Goal: Task Accomplishment & Management: Manage account settings

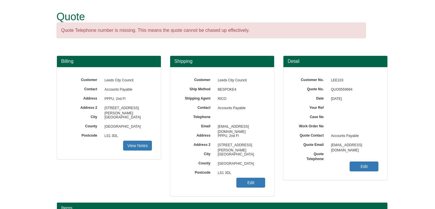
scroll to position [72, 0]
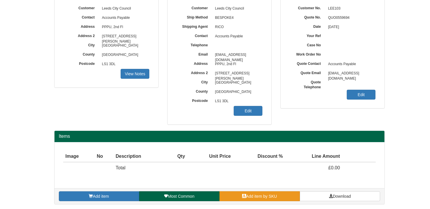
click at [282, 196] on link "Add item by SKU" at bounding box center [260, 197] width 80 height 10
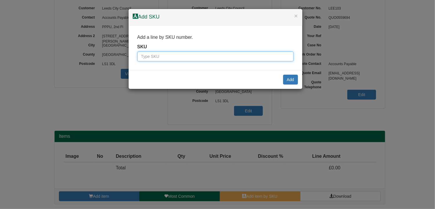
paste input "2333997"
type input "2333997"
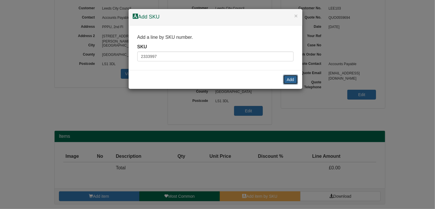
click at [291, 80] on button "Add" at bounding box center [290, 80] width 15 height 10
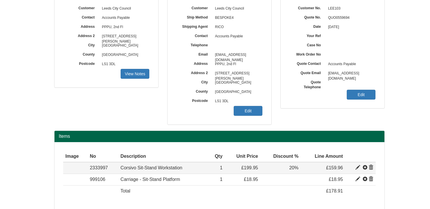
click at [357, 166] on span at bounding box center [358, 168] width 5 height 5
type input "Corsivo Sit-Stand Workstation"
type input "50.28"
type input "199.95"
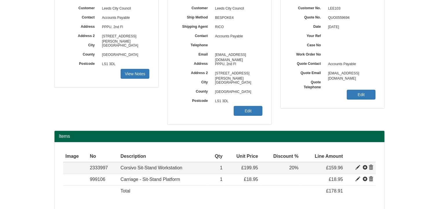
type input "1"
type input "20.00"
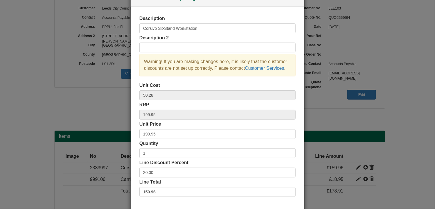
scroll to position [29, 0]
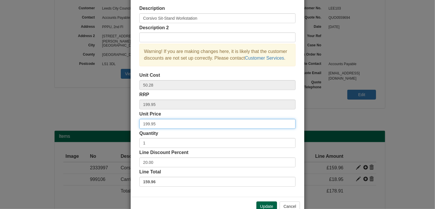
drag, startPoint x: 161, startPoint y: 124, endPoint x: 106, endPoint y: 122, distance: 54.9
click at [106, 122] on div "× Line discounts and pricing Description Corsivo Sit-Stand Workstation Descript…" at bounding box center [217, 104] width 435 height 209
type input "139.96"
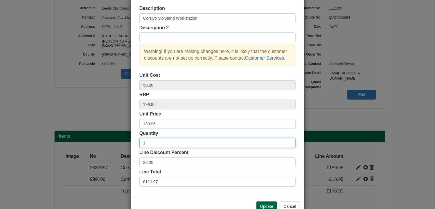
click at [151, 143] on input "1" at bounding box center [217, 143] width 156 height 10
type input "3"
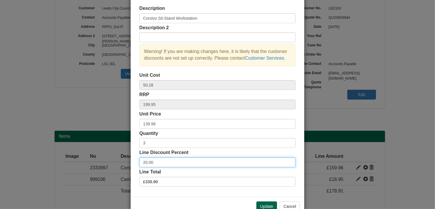
drag, startPoint x: 163, startPoint y: 162, endPoint x: 104, endPoint y: 162, distance: 58.9
click at [104, 162] on div "× Line discounts and pricing Description Corsivo Sit-Stand Workstation Descript…" at bounding box center [217, 104] width 435 height 209
type input "0"
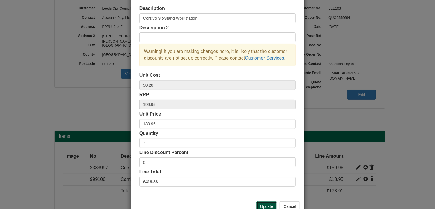
click at [267, 204] on button "Update" at bounding box center [266, 207] width 21 height 10
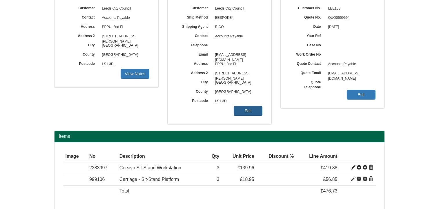
click at [248, 109] on link "Edit" at bounding box center [248, 111] width 29 height 10
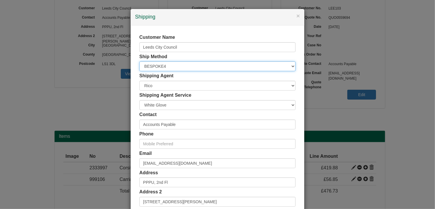
click at [204, 69] on select "Free of Charge £5 Flat Rate £7.50 Flat Rate £10 Flat Rate BESPOKE2 BESPOKE3 BES…" at bounding box center [217, 66] width 156 height 10
select select "BESPOKE9"
click at [139, 61] on select "Free of Charge £5 Flat Rate £7.50 Flat Rate £10 Flat Rate BESPOKE2 BESPOKE3 BES…" at bounding box center [217, 66] width 156 height 10
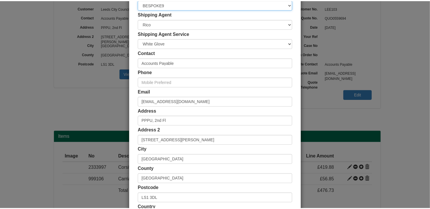
scroll to position [111, 0]
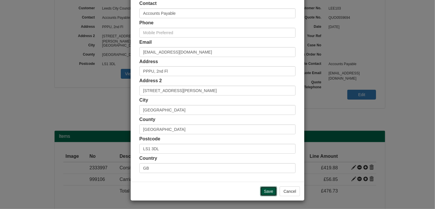
click at [267, 193] on input "Save" at bounding box center [268, 192] width 17 height 10
click at [267, 191] on input "Save" at bounding box center [268, 192] width 17 height 10
click at [292, 192] on button "Cancel" at bounding box center [289, 192] width 20 height 10
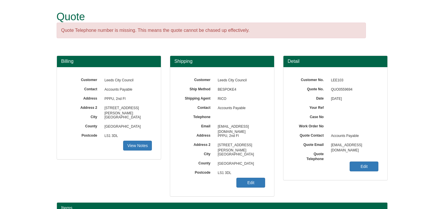
scroll to position [72, 0]
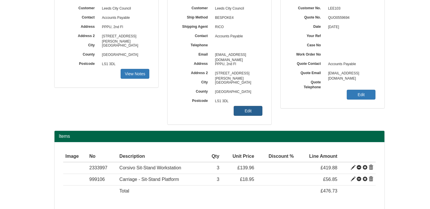
click at [252, 111] on link "Edit" at bounding box center [248, 111] width 29 height 10
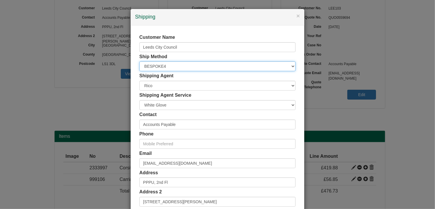
click at [180, 66] on select "Free of Charge £5 Flat Rate £7.50 Flat Rate £10 Flat Rate BESPOKE2 BESPOKE3 BES…" at bounding box center [217, 66] width 156 height 10
select select "BESPOKE9"
click at [139, 61] on select "Free of Charge £5 Flat Rate £7.50 Flat Rate £10 Flat Rate BESPOKE2 BESPOKE3 BES…" at bounding box center [217, 66] width 156 height 10
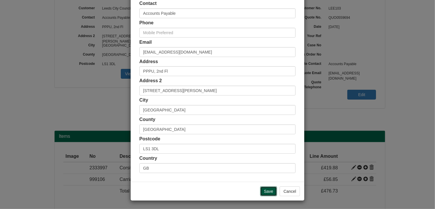
click at [267, 191] on input "Save" at bounding box center [268, 192] width 17 height 10
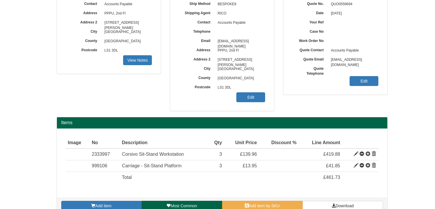
scroll to position [95, 0]
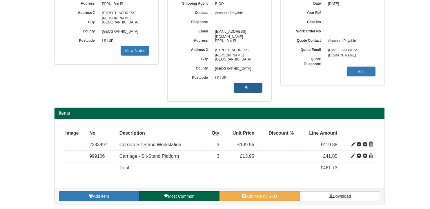
click at [246, 88] on link "Edit" at bounding box center [248, 88] width 29 height 10
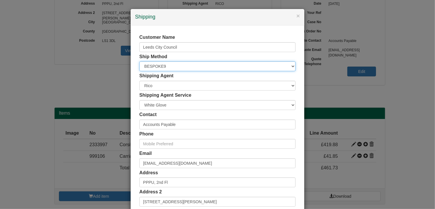
click at [253, 68] on select "Free of Charge £5 Flat Rate £7.50 Flat Rate £10 Flat Rate BESPOKE2 BESPOKE3 BES…" at bounding box center [217, 66] width 156 height 10
select select "BESPOKE7"
click at [139, 61] on select "Free of Charge £5 Flat Rate £7.50 Flat Rate £10 Flat Rate BESPOKE2 BESPOKE3 BES…" at bounding box center [217, 66] width 156 height 10
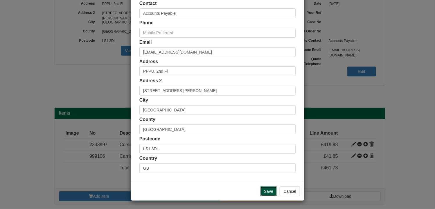
click at [268, 191] on input "Save" at bounding box center [268, 192] width 17 height 10
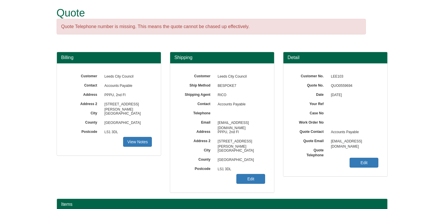
scroll to position [95, 0]
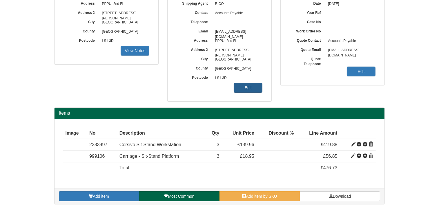
click at [248, 88] on link "Edit" at bounding box center [248, 88] width 29 height 10
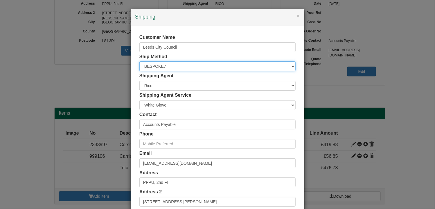
click at [167, 67] on select "Free of Charge £5 Flat Rate £7.50 Flat Rate £10 Flat Rate BESPOKE2 BESPOKE3 BES…" at bounding box center [217, 66] width 156 height 10
select select "BESPOKE5"
click at [139, 61] on select "Free of Charge £5 Flat Rate £7.50 Flat Rate £10 Flat Rate BESPOKE2 BESPOKE3 BES…" at bounding box center [217, 66] width 156 height 10
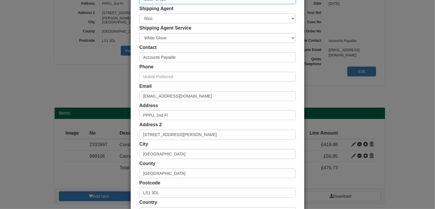
scroll to position [111, 0]
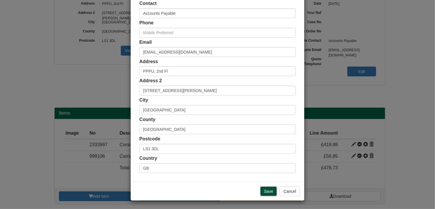
click at [266, 190] on input "Save" at bounding box center [268, 192] width 17 height 10
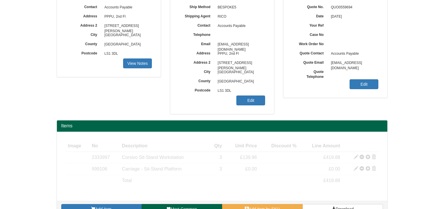
scroll to position [87, 0]
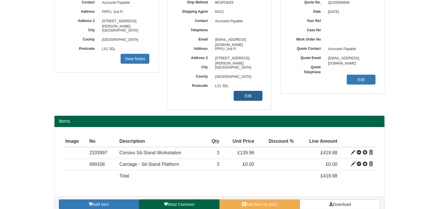
click at [246, 95] on link "Edit" at bounding box center [248, 96] width 29 height 10
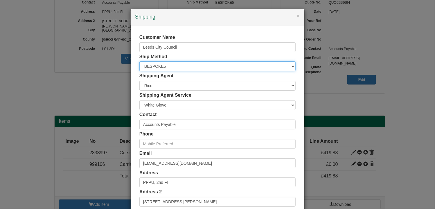
click at [164, 68] on select "Free of Charge £5 Flat Rate £7.50 Flat Rate £10 Flat Rate BESPOKE2 BESPOKE3 BES…" at bounding box center [217, 66] width 156 height 10
select select "BESPOKE3"
click at [139, 61] on select "Free of Charge £5 Flat Rate £7.50 Flat Rate £10 Flat Rate BESPOKE2 BESPOKE3 BES…" at bounding box center [217, 66] width 156 height 10
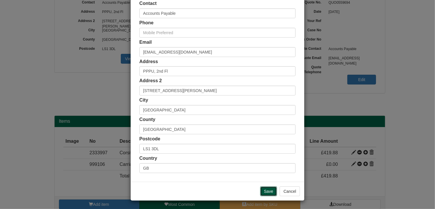
click at [267, 190] on input "Save" at bounding box center [268, 192] width 17 height 10
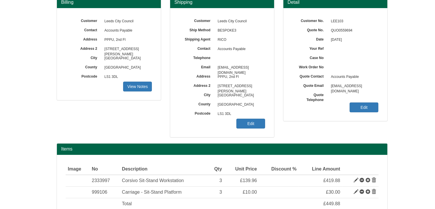
scroll to position [95, 0]
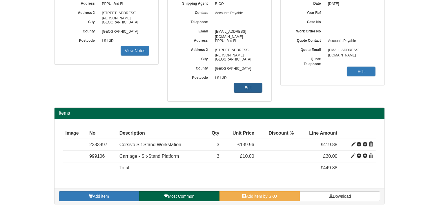
click at [249, 88] on link "Edit" at bounding box center [248, 88] width 29 height 10
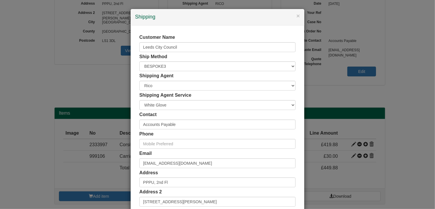
scroll to position [111, 0]
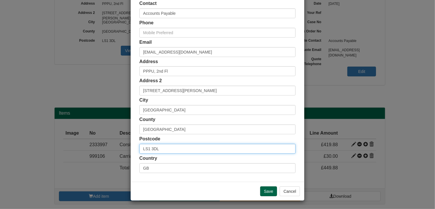
drag, startPoint x: 165, startPoint y: 145, endPoint x: 125, endPoint y: 145, distance: 40.0
click at [125, 145] on div "× Shipping Customer Name Leeds City Council Ship Method Free of Charge £5 Flat …" at bounding box center [217, 104] width 435 height 209
paste input "26 0AE"
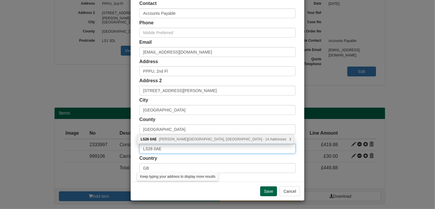
type input "LS26 0AE"
click at [192, 140] on span "[PERSON_NAME][GEOGRAPHIC_DATA], [GEOGRAPHIC_DATA] - 14 Addresses" at bounding box center [222, 140] width 127 height 4
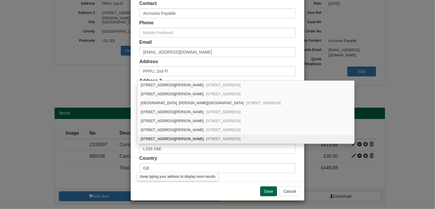
scroll to position [70, 0]
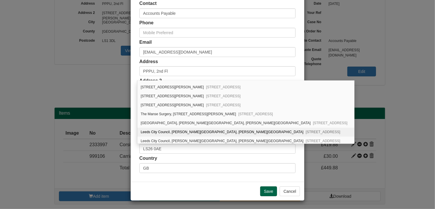
click at [192, 128] on div "[STREET_ADDRESS][PERSON_NAME][PERSON_NAME]" at bounding box center [245, 132] width 216 height 9
type input "Leeds City Council"
type input "[PERSON_NAME][GEOGRAPHIC_DATA], [PERSON_NAME][GEOGRAPHIC_DATA], [GEOGRAPHIC_DAT…"
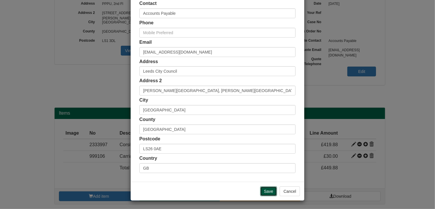
click at [267, 191] on input "Save" at bounding box center [268, 192] width 17 height 10
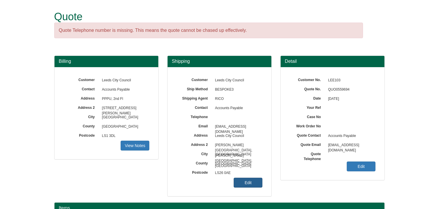
click at [247, 187] on link "Edit" at bounding box center [248, 183] width 29 height 10
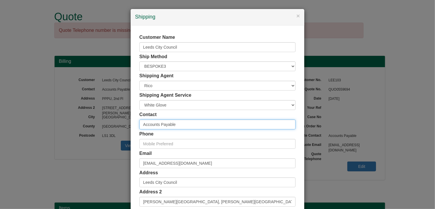
drag, startPoint x: 187, startPoint y: 126, endPoint x: 122, endPoint y: 124, distance: 65.0
click at [122, 124] on div "× Shipping Customer Name Leeds City Council Ship Method Free of Charge £5 Flat …" at bounding box center [217, 104] width 435 height 209
paste input "[PERSON_NAME]"
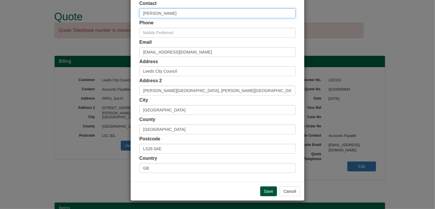
type input "[PERSON_NAME]"
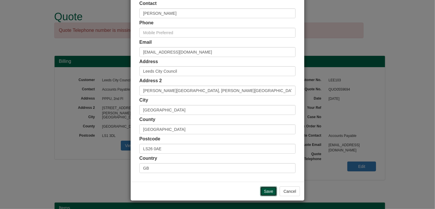
click at [266, 191] on input "Save" at bounding box center [268, 192] width 17 height 10
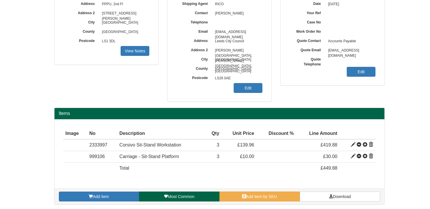
scroll to position [95, 0]
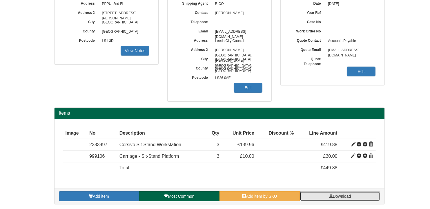
click at [350, 193] on link "Download" at bounding box center [340, 197] width 80 height 10
